Goal: Navigation & Orientation: Understand site structure

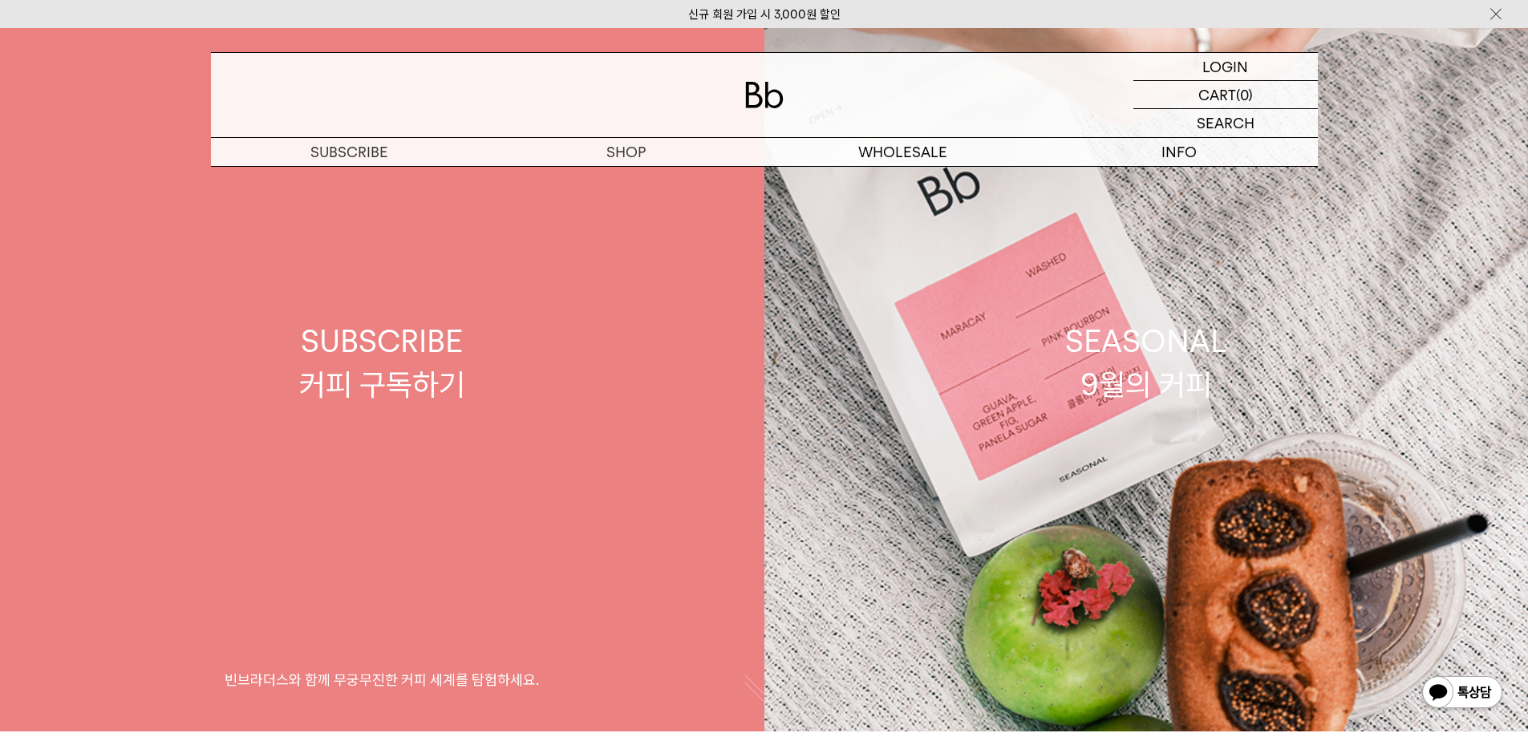
scroll to position [42, 0]
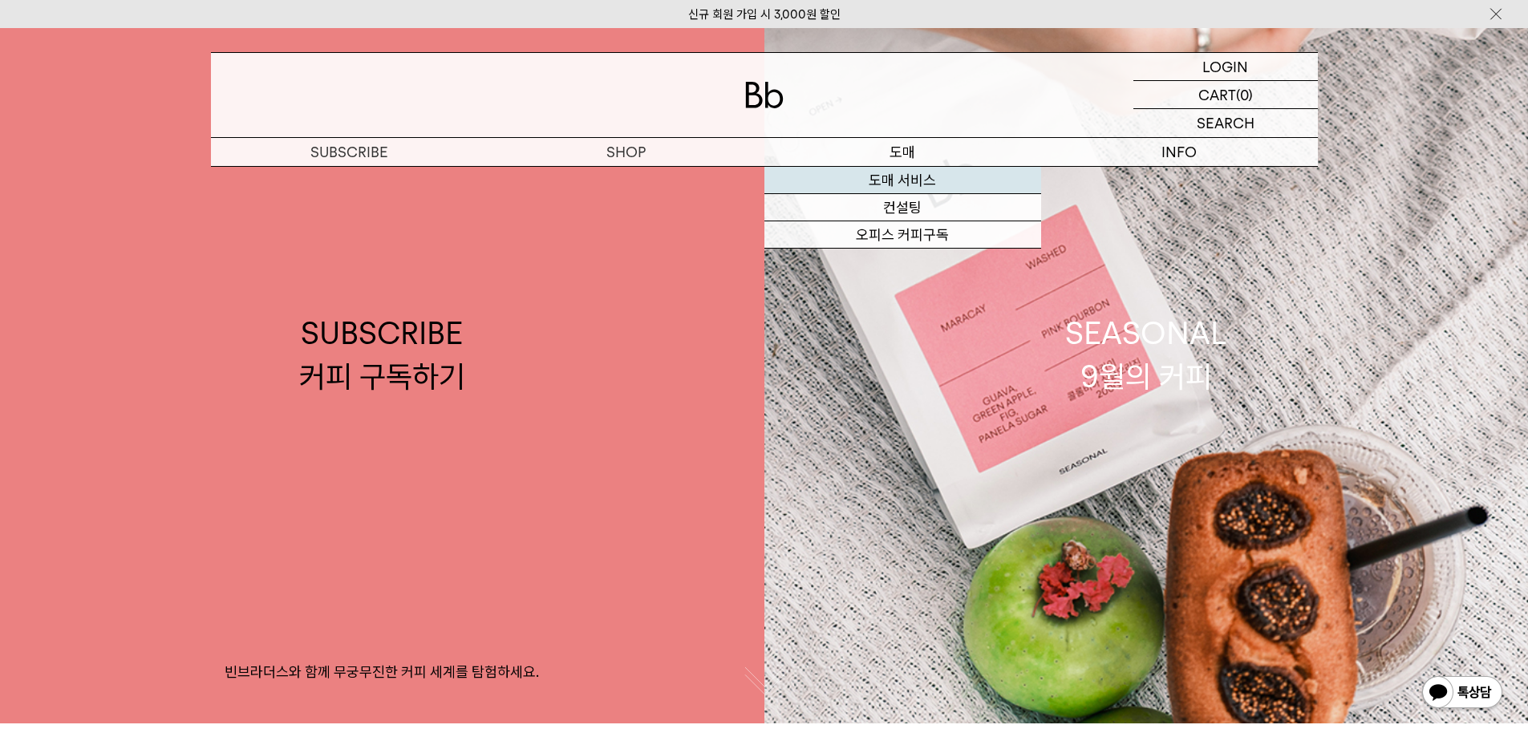
click at [916, 171] on link "도매 서비스" at bounding box center [902, 180] width 277 height 27
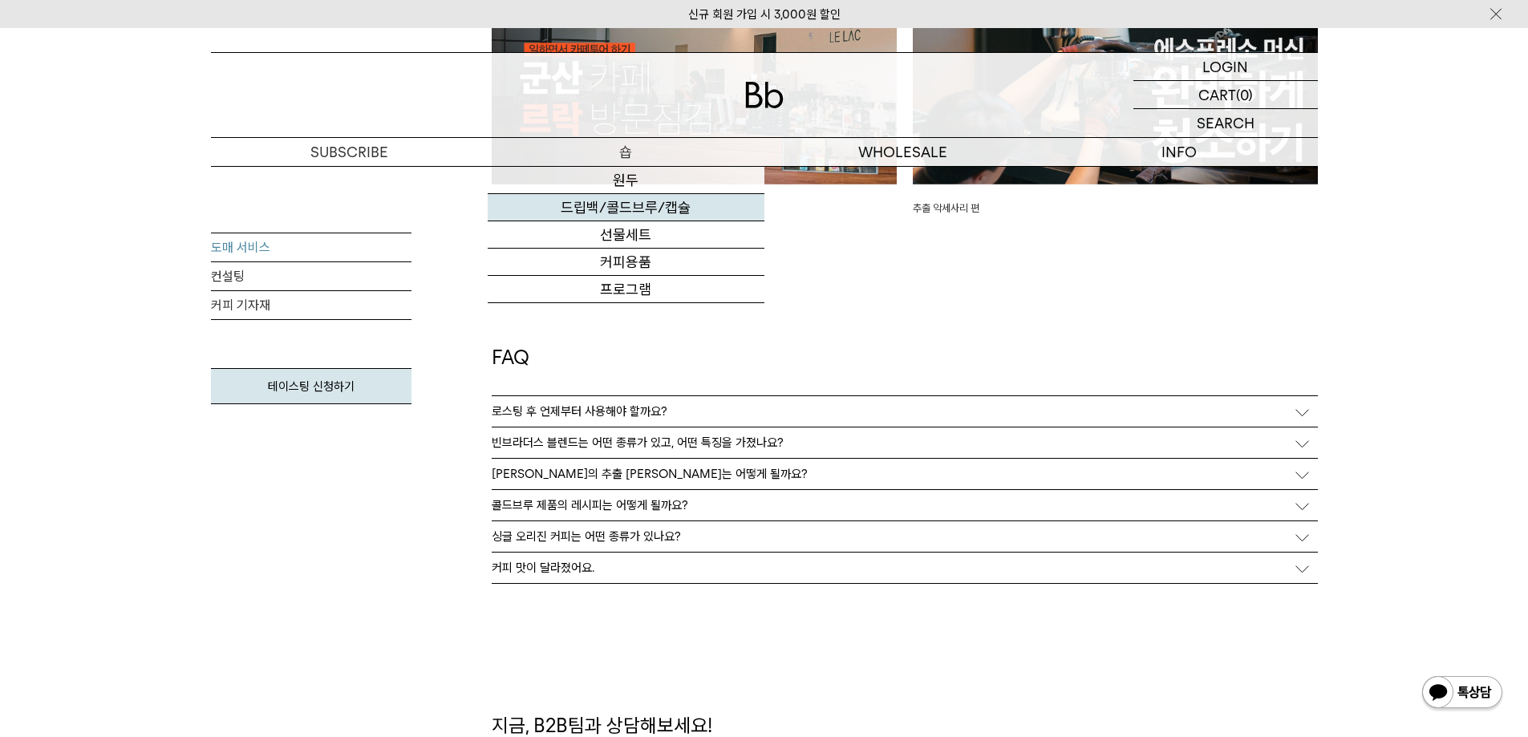
scroll to position [3974, 0]
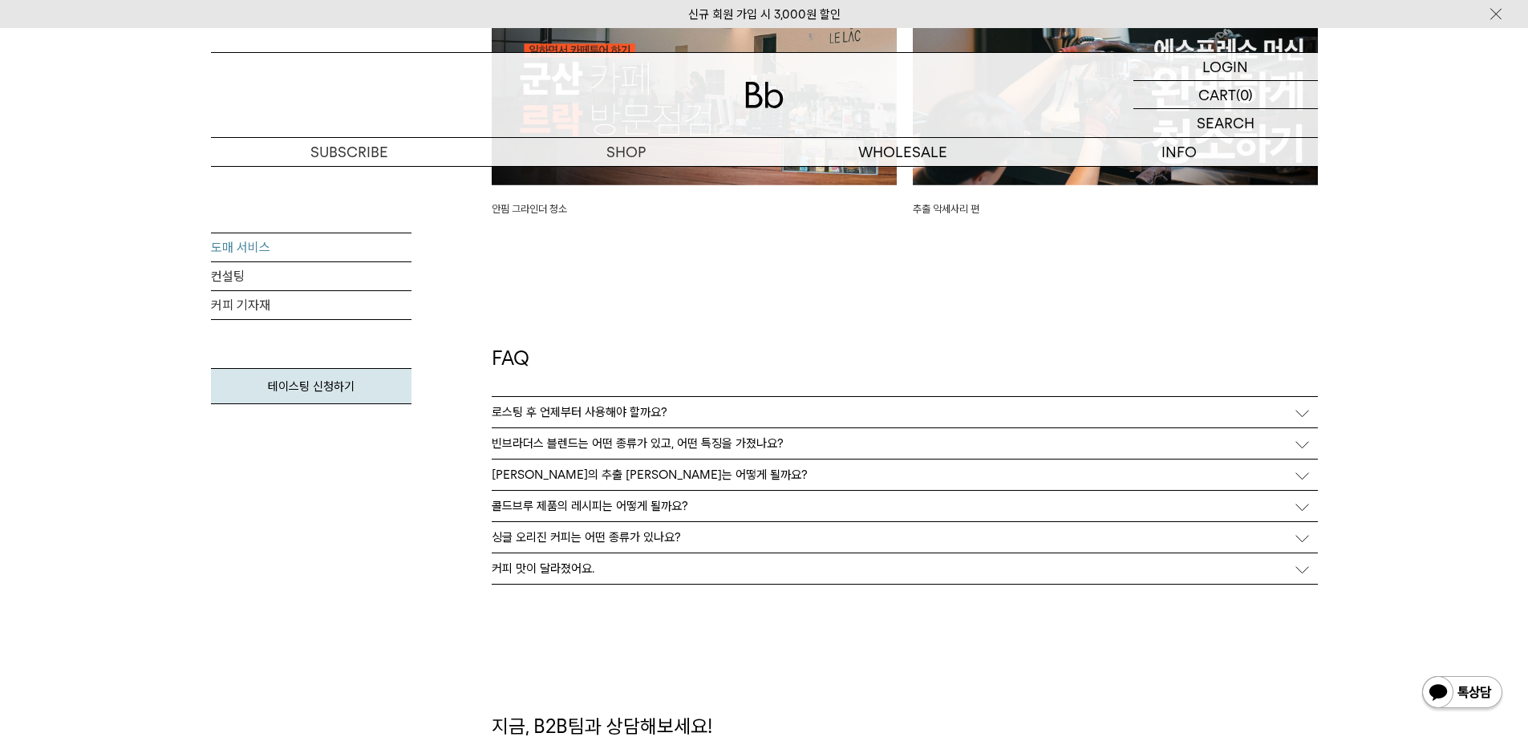
click at [588, 564] on p "커피 맛이 달라졌어요." at bounding box center [543, 568] width 103 height 14
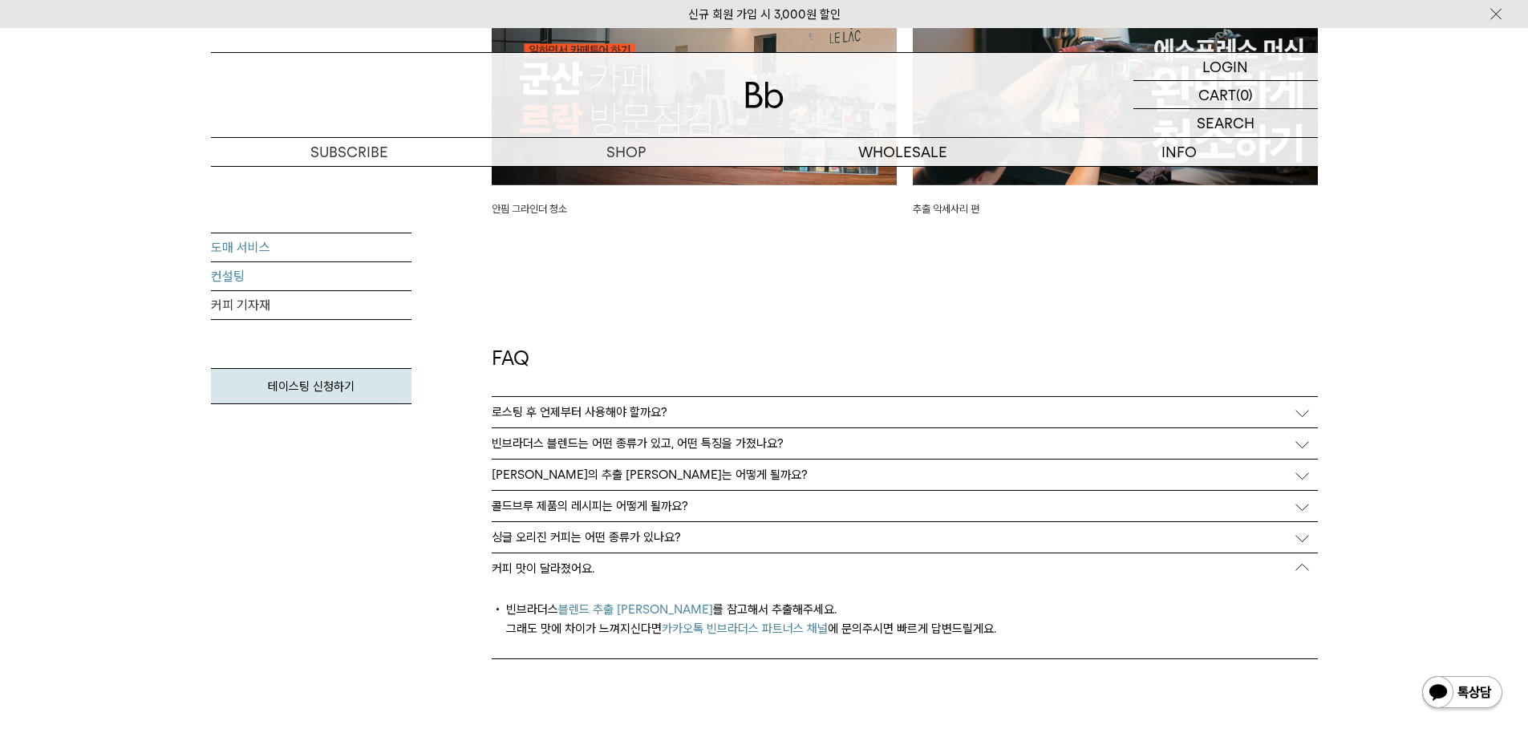
click at [326, 269] on link "컨설팅" at bounding box center [311, 276] width 201 height 29
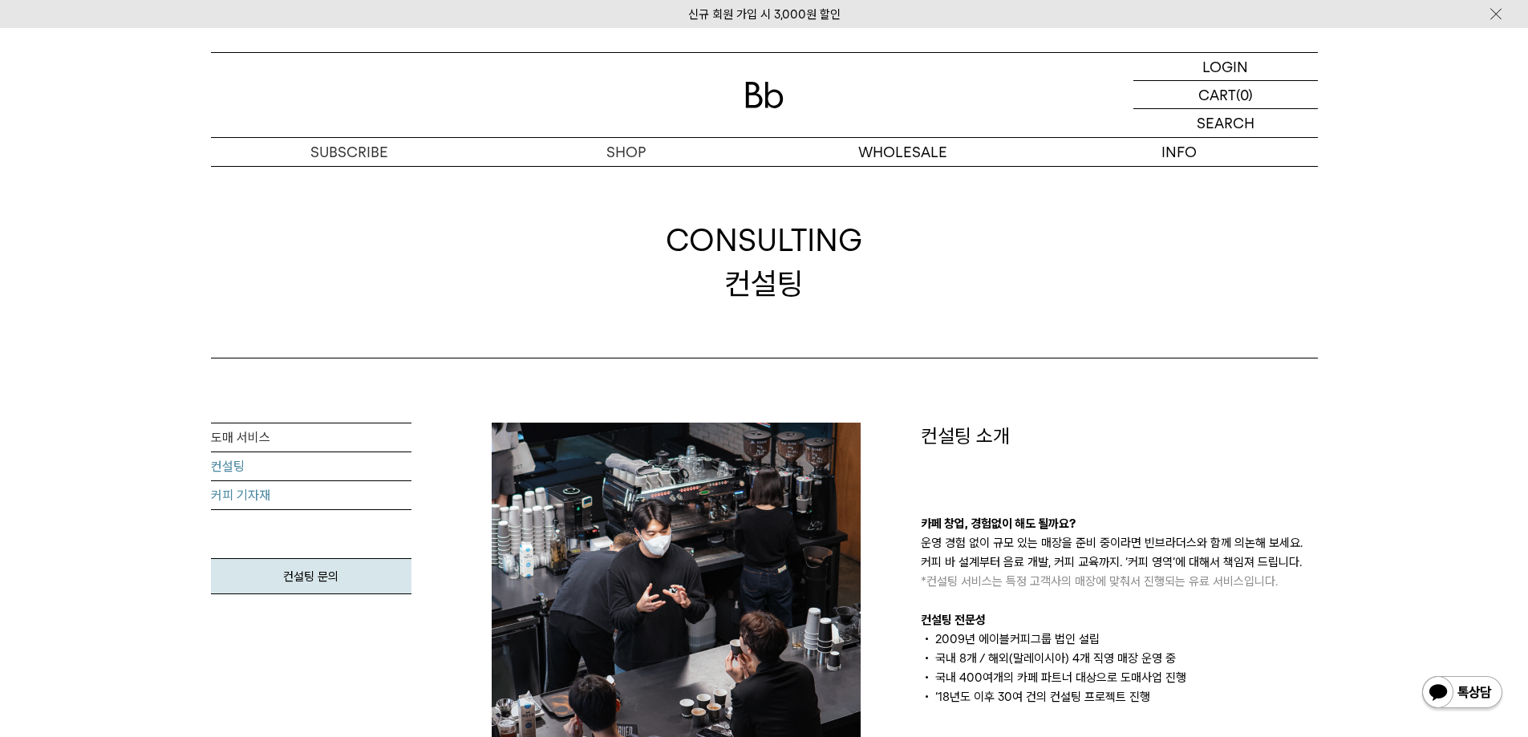
click at [289, 498] on link "커피 기자재" at bounding box center [311, 495] width 201 height 29
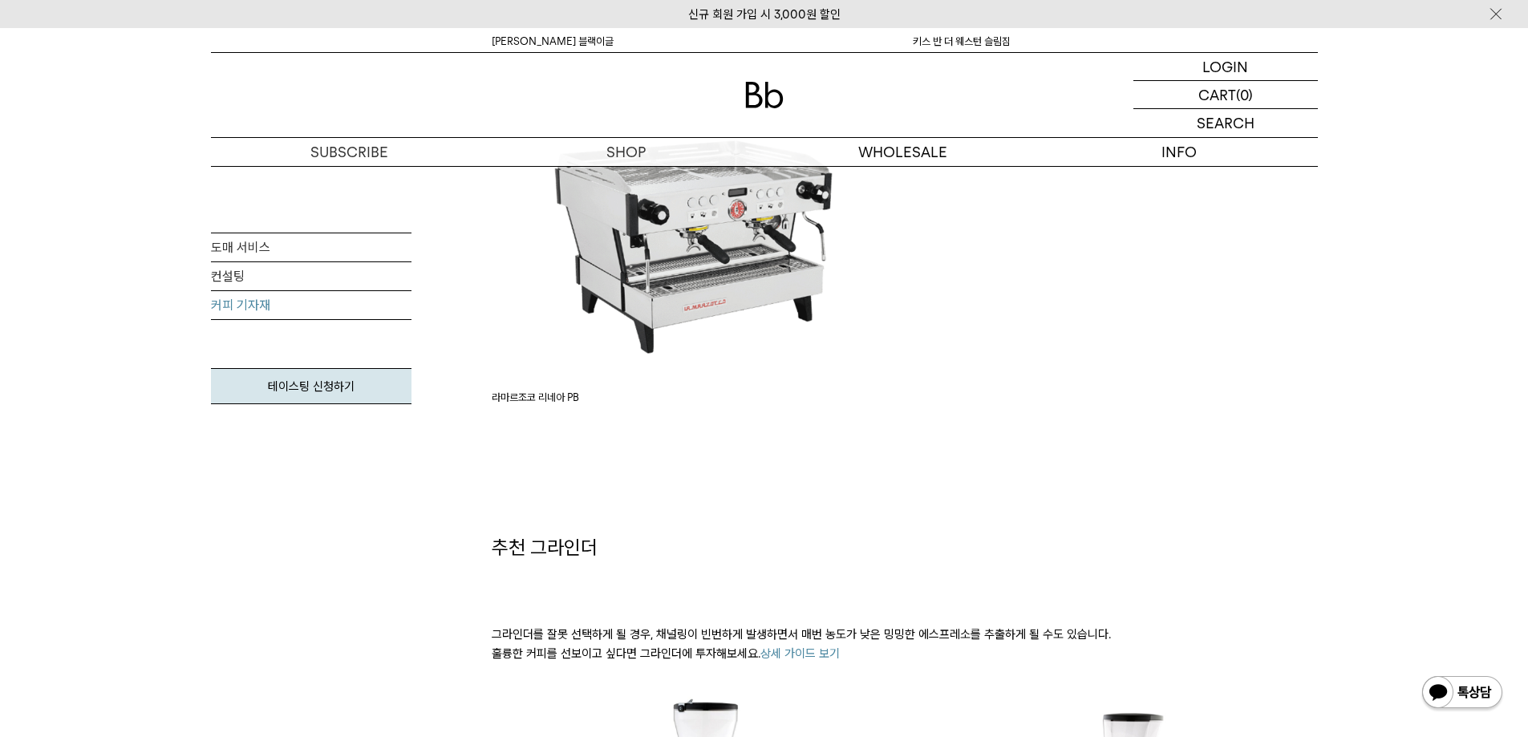
scroll to position [1331, 0]
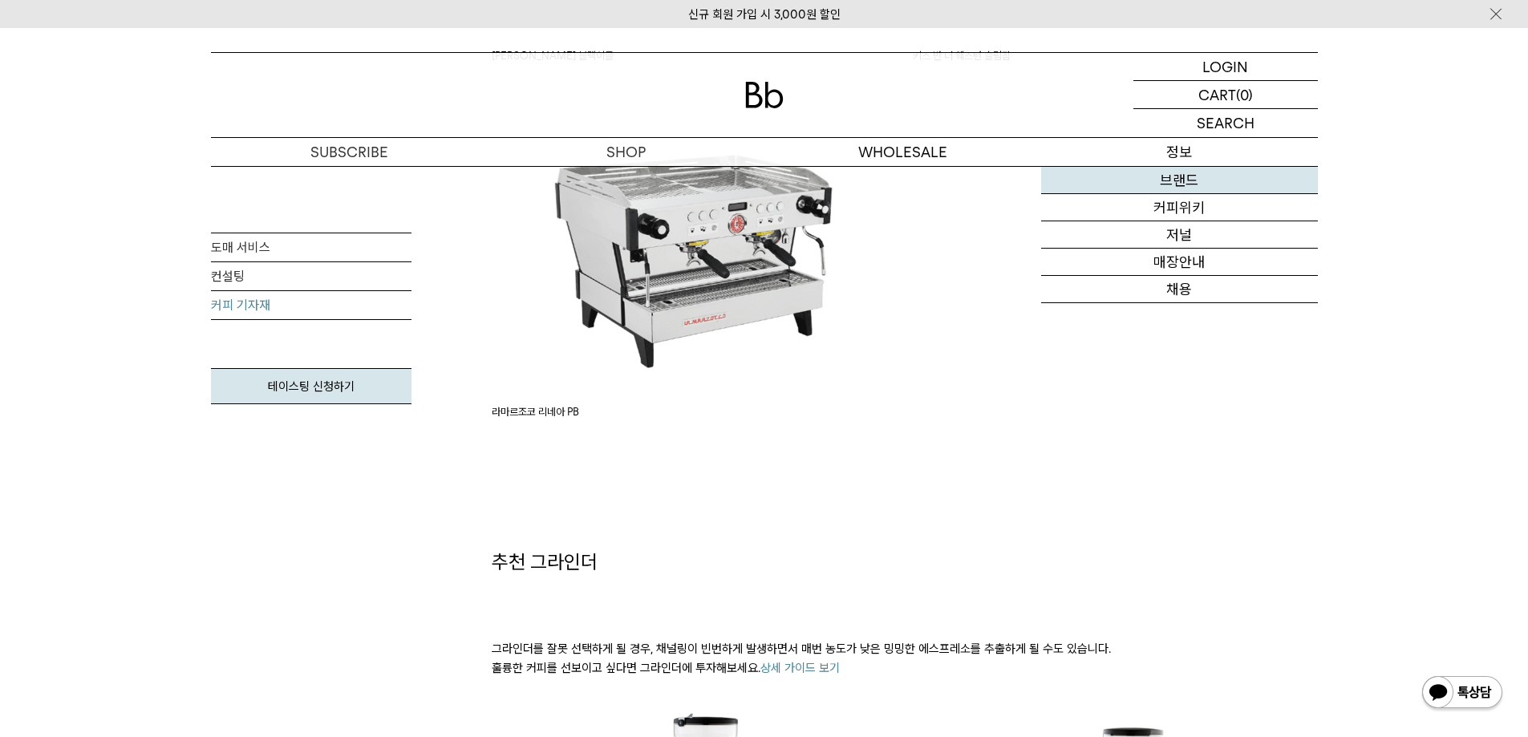
click at [1174, 180] on link "브랜드" at bounding box center [1179, 180] width 277 height 27
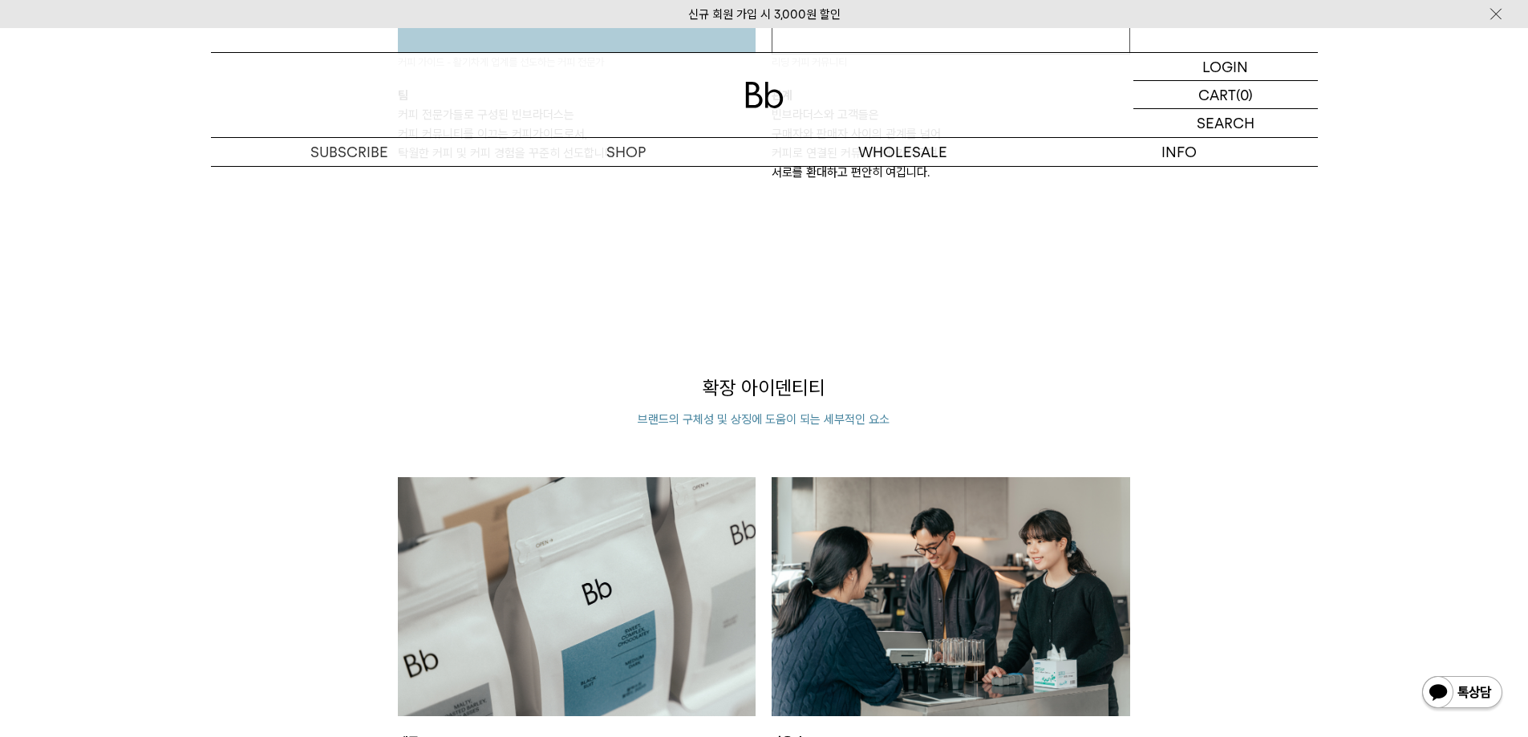
scroll to position [1923, 0]
